Goal: Task Accomplishment & Management: Complete application form

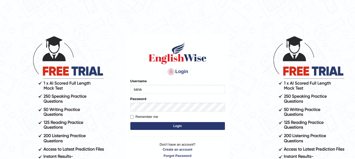
type input "sanaunderscoremelbourne"
click at [130, 118] on input "Remember me" at bounding box center [131, 116] width 3 height 3
checkbox input "true"
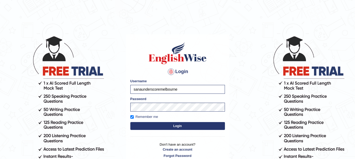
click at [143, 127] on button "Login" at bounding box center [177, 126] width 94 height 8
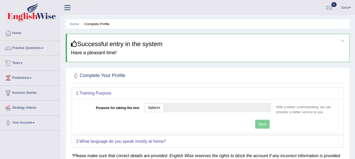
click at [23, 64] on link "Tests" at bounding box center [30, 62] width 60 height 13
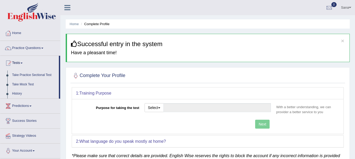
click at [69, 100] on div "Complete Your Profile 1: Training Purpose Purpose for taking the test Select St…" at bounding box center [208, 116] width 284 height 99
click at [22, 62] on link "Tests" at bounding box center [29, 62] width 59 height 13
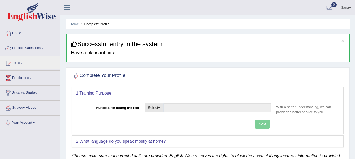
click at [160, 110] on button "Select" at bounding box center [153, 107] width 19 height 9
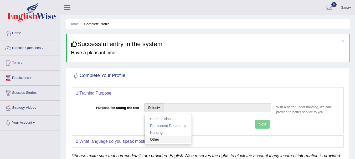
click at [153, 141] on link "Other" at bounding box center [168, 139] width 47 height 7
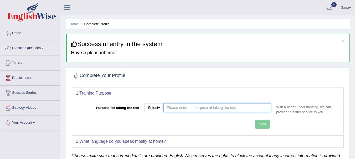
click at [203, 110] on input "Purpose for taking the test" at bounding box center [217, 107] width 108 height 9
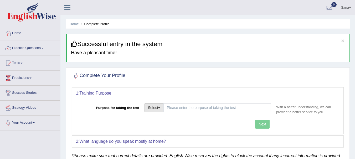
click at [160, 108] on span "button" at bounding box center [159, 108] width 2 height 1
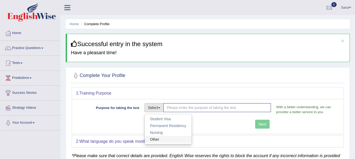
click at [153, 139] on link "Other" at bounding box center [168, 139] width 47 height 7
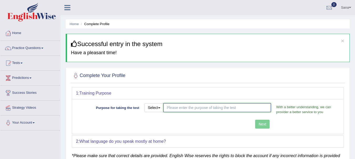
click at [170, 108] on input "Purpose for taking the test" at bounding box center [217, 107] width 108 height 9
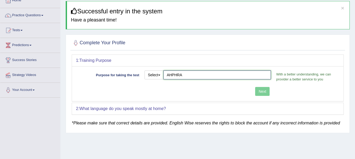
scroll to position [49, 0]
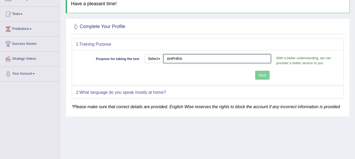
click at [223, 59] on input "AHPHRA" at bounding box center [217, 58] width 108 height 9
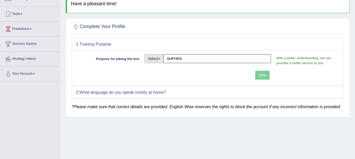
click at [159, 60] on button "Select" at bounding box center [153, 58] width 19 height 9
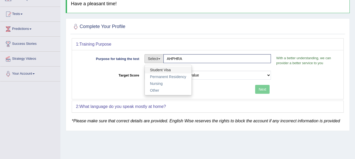
click at [157, 71] on link "Student Visa" at bounding box center [168, 70] width 47 height 7
type input "Student Visa"
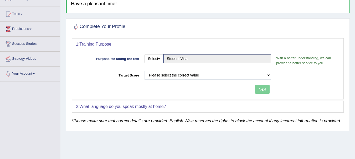
click at [173, 104] on div "2: What language do you speak mostly at home?" at bounding box center [207, 107] width 271 height 12
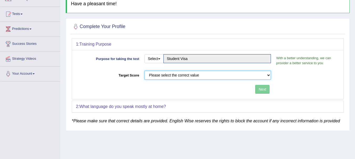
click at [268, 75] on select "Please select the correct value 50 (6 bands) 58 (6.5 bands) 65 (7 bands) 79 (8 …" at bounding box center [207, 75] width 127 height 9
select select "65"
click at [144, 71] on select "Please select the correct value 50 (6 bands) 58 (6.5 bands) 65 (7 bands) 79 (8 …" at bounding box center [207, 75] width 127 height 9
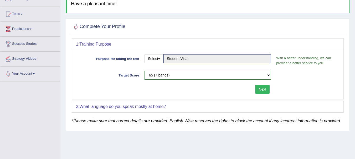
click at [258, 91] on button "Next" at bounding box center [262, 89] width 14 height 9
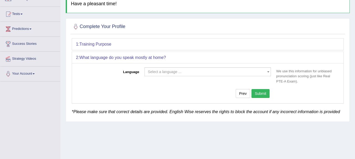
click at [193, 70] on span "Select a language ..." at bounding box center [206, 71] width 117 height 5
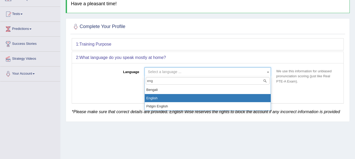
type input "eng"
select select "English"
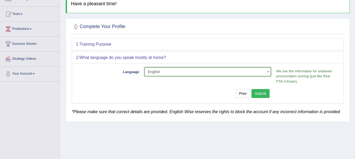
click at [259, 92] on button "Submit" at bounding box center [260, 93] width 18 height 9
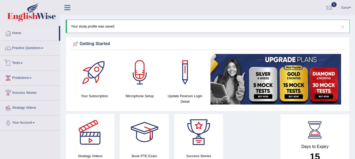
click at [23, 62] on link "Tests" at bounding box center [30, 62] width 60 height 13
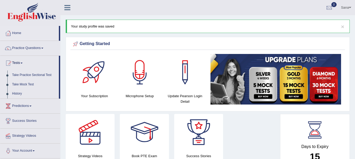
click at [31, 75] on link "Take Practice Sectional Test" at bounding box center [34, 75] width 49 height 9
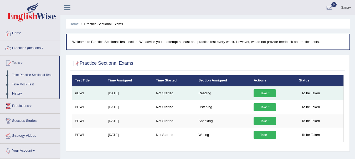
click at [261, 93] on link "Take it" at bounding box center [264, 94] width 22 height 8
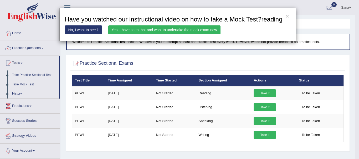
click at [143, 30] on link "Yes, I have seen that and want to undertake the mock exam now" at bounding box center [164, 29] width 112 height 9
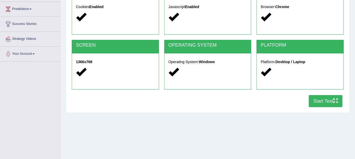
drag, startPoint x: 356, startPoint y: 66, endPoint x: 356, endPoint y: 103, distance: 37.8
click at [354, 90] on html "Toggle navigation Home Practice Questions Speaking Practice Read Aloud Repeat S…" at bounding box center [177, 10] width 355 height 159
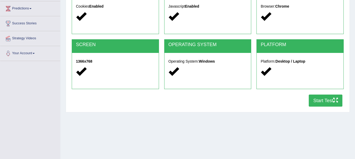
click at [323, 99] on button "Start Test" at bounding box center [325, 101] width 34 height 12
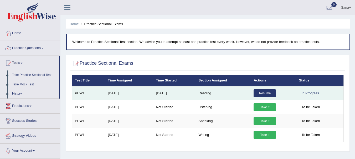
click at [264, 94] on link "Resume" at bounding box center [264, 94] width 22 height 8
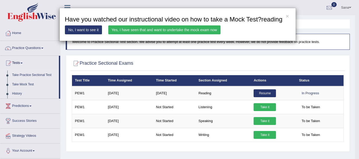
click at [141, 29] on link "Yes, I have seen that and want to undertake the mock exam now" at bounding box center [164, 29] width 112 height 9
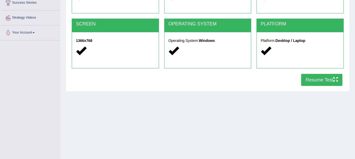
scroll to position [98, 0]
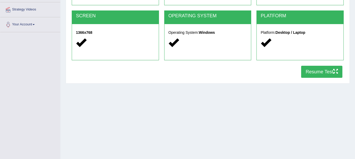
click at [323, 71] on button "Resume Test" at bounding box center [321, 72] width 41 height 12
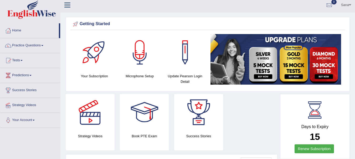
scroll to position [1, 0]
